Goal: Obtain resource: Download file/media

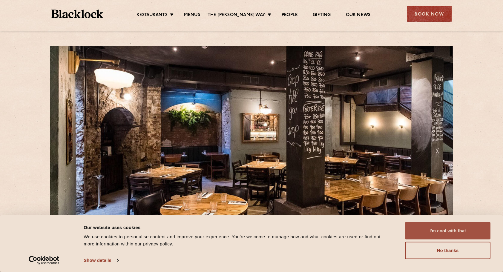
click at [459, 231] on button "I'm cool with that" at bounding box center [447, 230] width 85 height 17
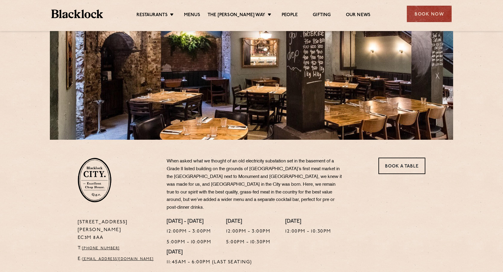
drag, startPoint x: 462, startPoint y: 168, endPoint x: 459, endPoint y: 67, distance: 101.0
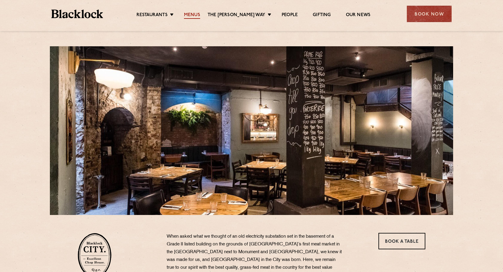
click at [199, 14] on link "Menus" at bounding box center [192, 15] width 16 height 7
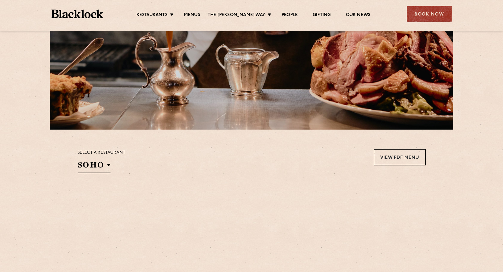
scroll to position [149, 0]
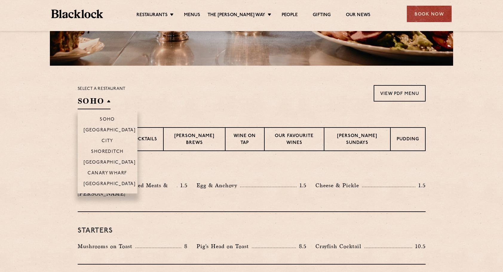
click at [109, 104] on h2 "SOHO" at bounding box center [94, 102] width 33 height 13
click at [112, 138] on li "City" at bounding box center [108, 140] width 60 height 11
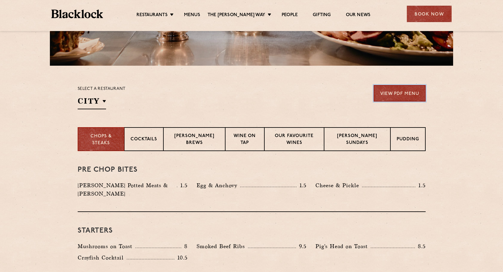
click at [413, 96] on link "View PDF Menu" at bounding box center [399, 93] width 52 height 16
